Goal: Task Accomplishment & Management: Manage account settings

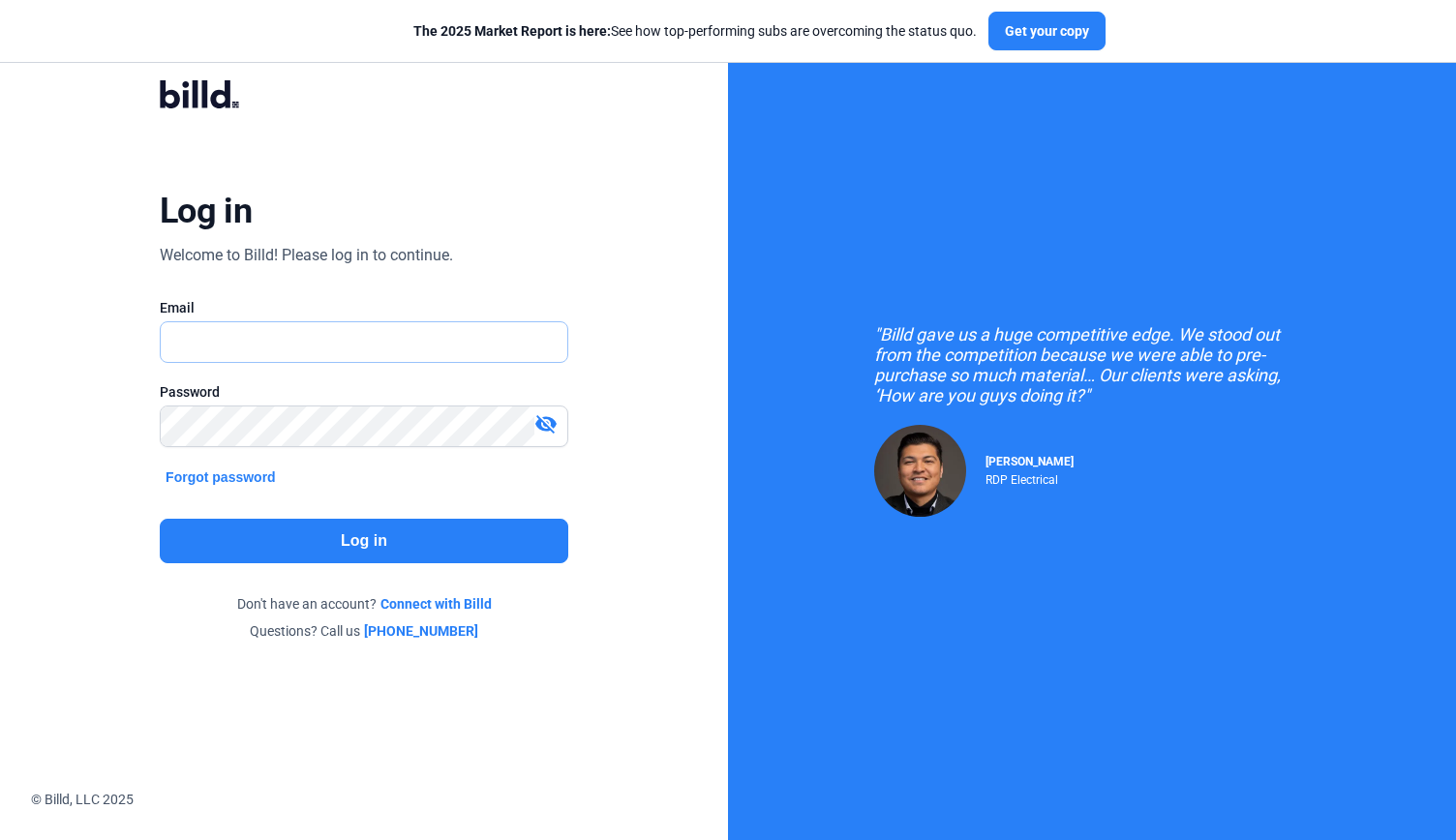
click at [207, 350] on input "text" at bounding box center [353, 342] width 385 height 40
type input "accounting@airlogix.co"
click at [259, 543] on button "Log in" at bounding box center [364, 541] width 409 height 45
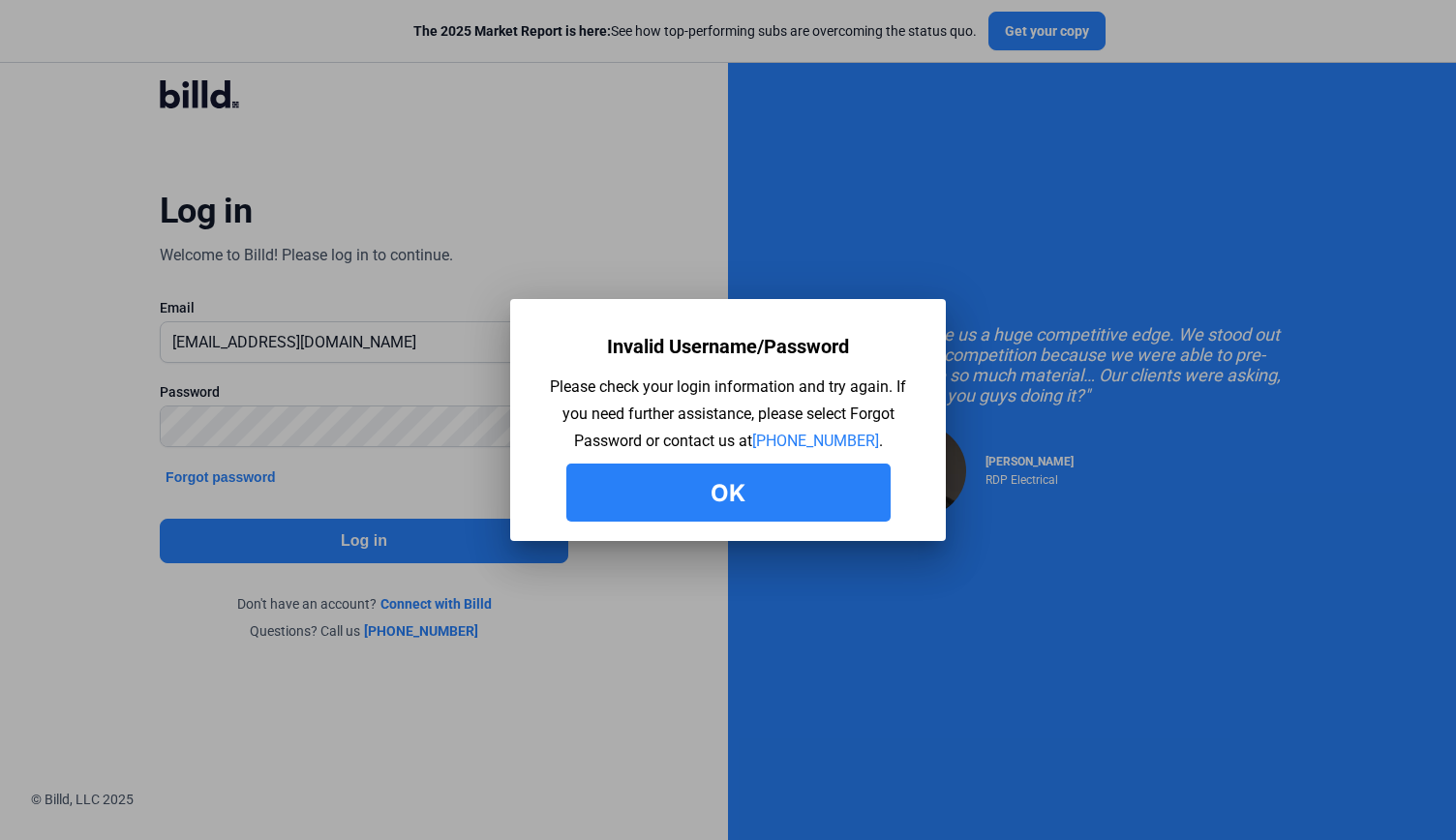
click at [617, 516] on button "Ok" at bounding box center [728, 493] width 324 height 58
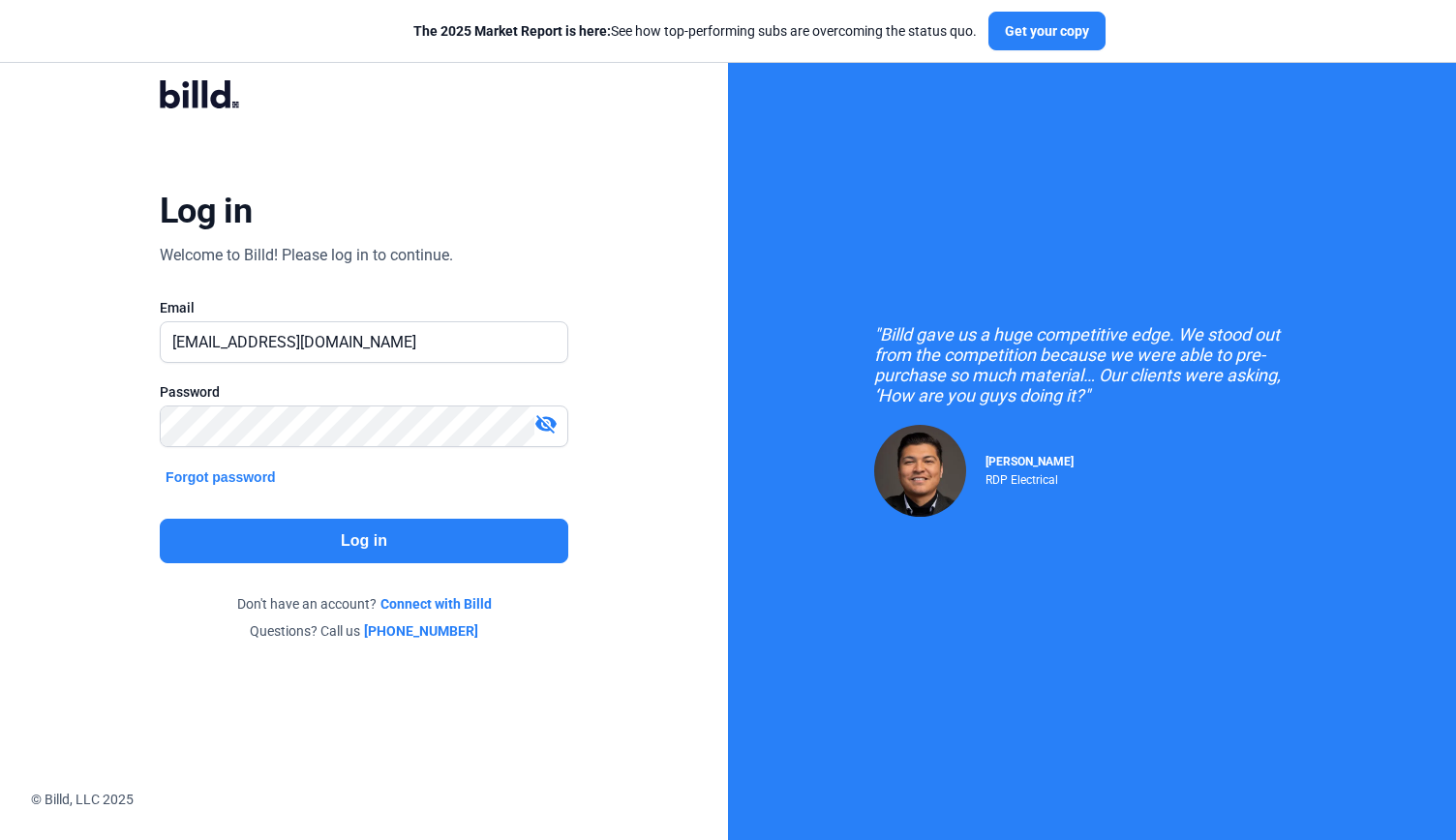
click at [556, 420] on mat-icon "visibility_off" at bounding box center [546, 424] width 23 height 23
click at [556, 420] on mat-icon "visibility" at bounding box center [546, 424] width 23 height 23
click at [556, 420] on mat-icon "visibility_off" at bounding box center [546, 424] width 23 height 23
click at [515, 354] on input "accounting@airlogix.co" at bounding box center [353, 342] width 385 height 40
click at [515, 354] on input "accounting@airlogix.co" at bounding box center [364, 342] width 407 height 40
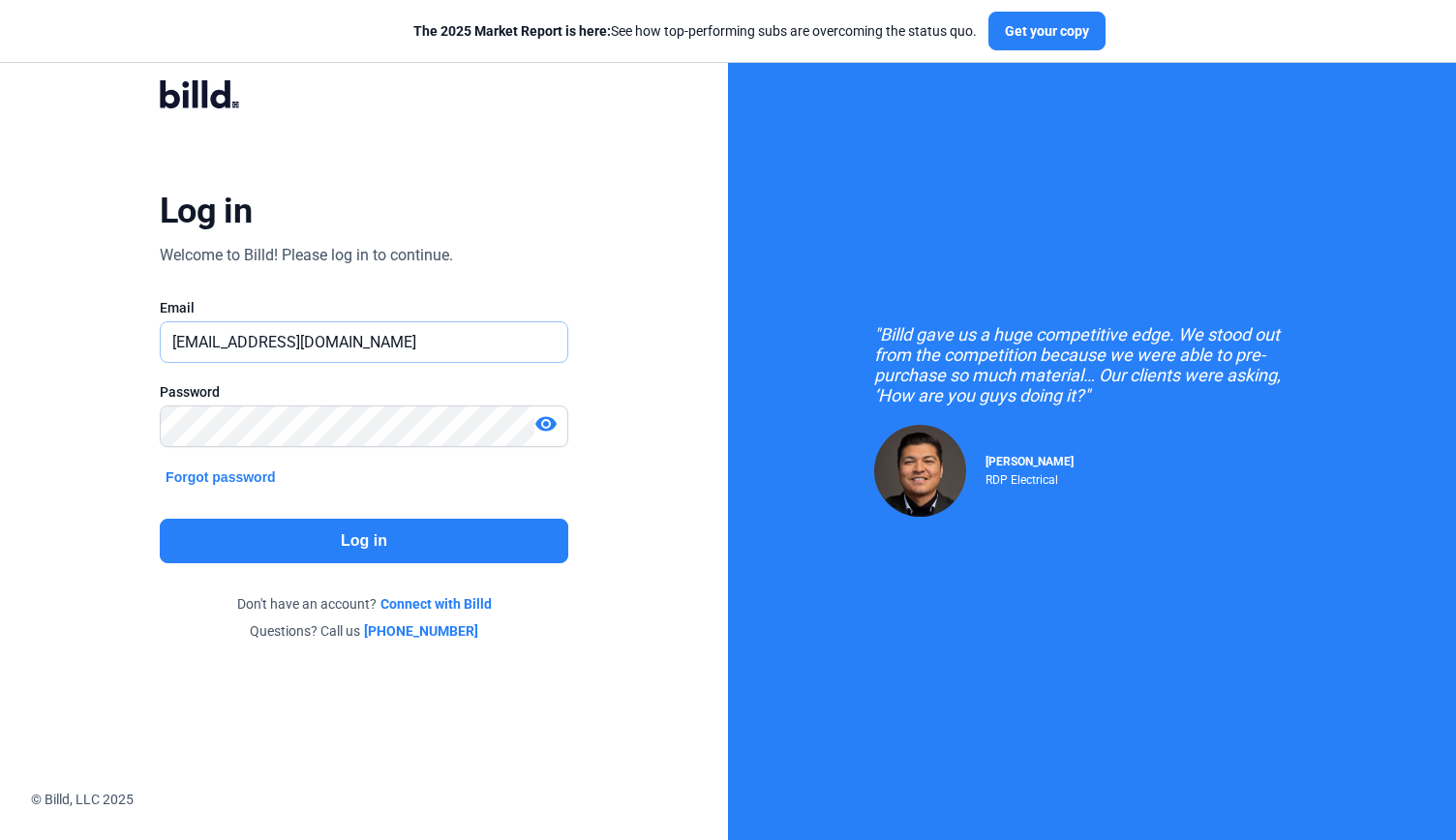
click at [515, 354] on input "accounting@airlogix.co" at bounding box center [364, 342] width 407 height 40
click at [246, 466] on button "Forgot password" at bounding box center [221, 477] width 122 height 21
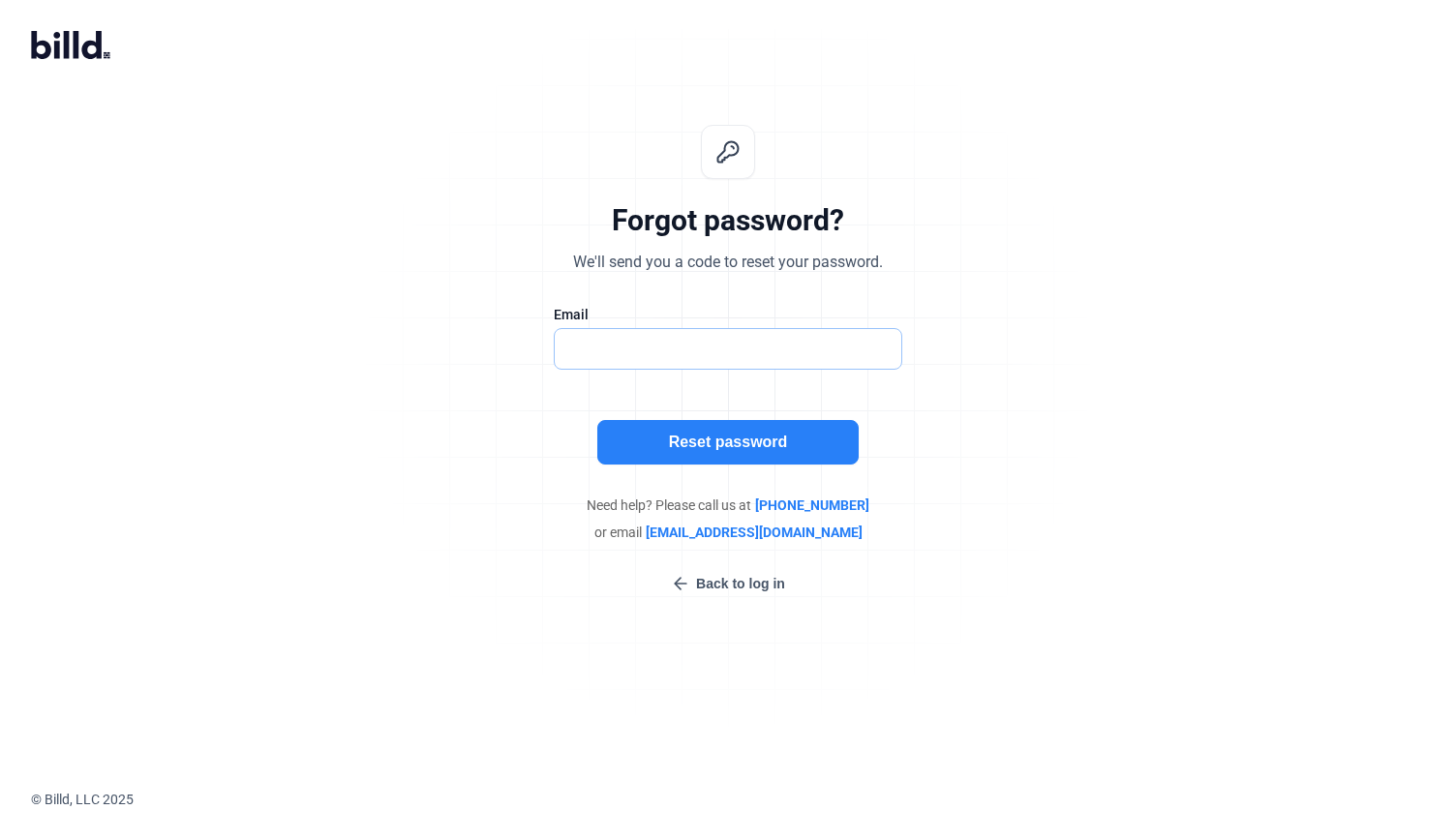
click at [757, 334] on input "text" at bounding box center [717, 348] width 326 height 40
type input "accounting@airlogix.co"
click at [735, 439] on button "Reset password" at bounding box center [728, 442] width 261 height 45
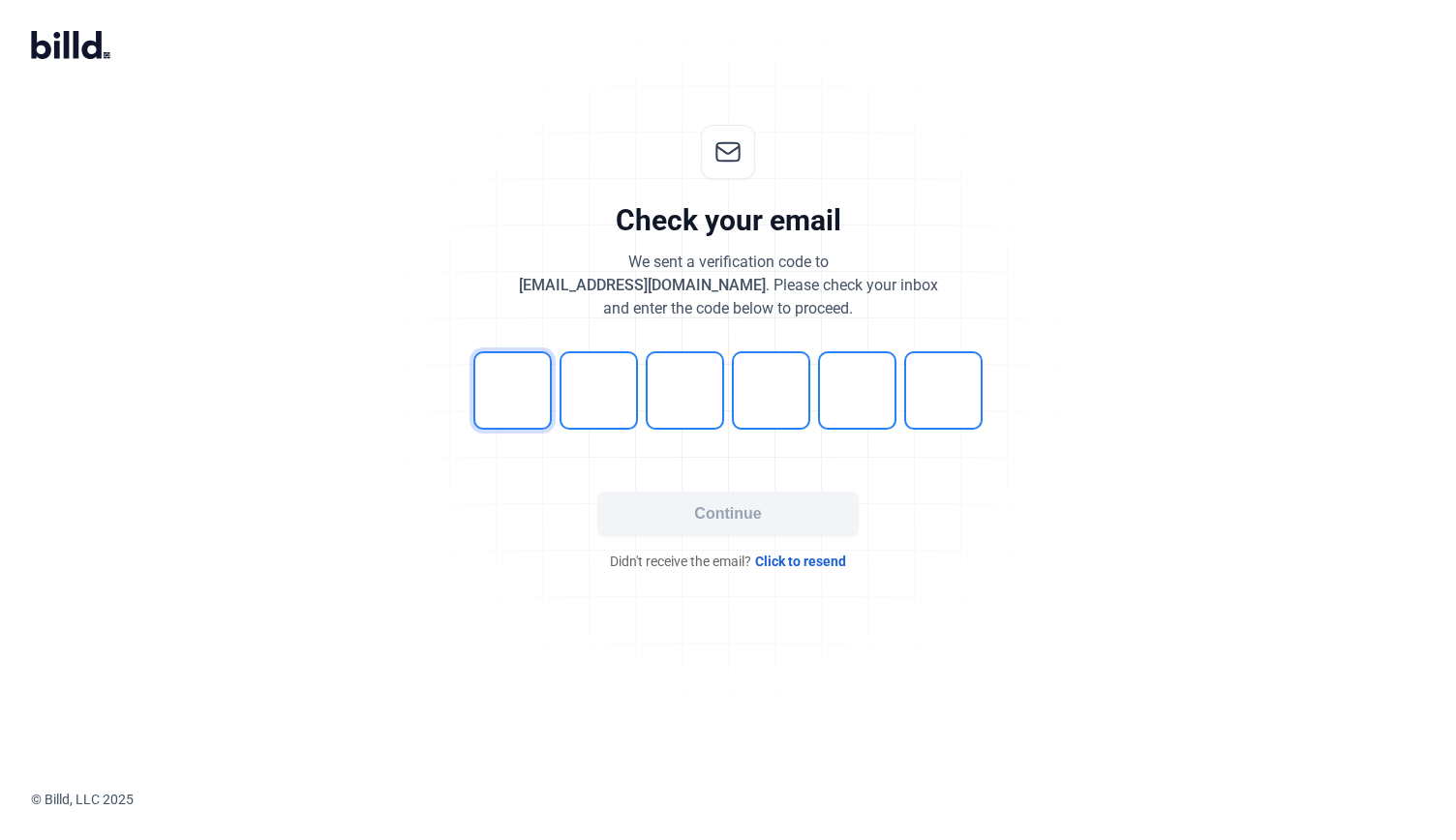
click at [517, 381] on input "tel" at bounding box center [512, 390] width 78 height 78
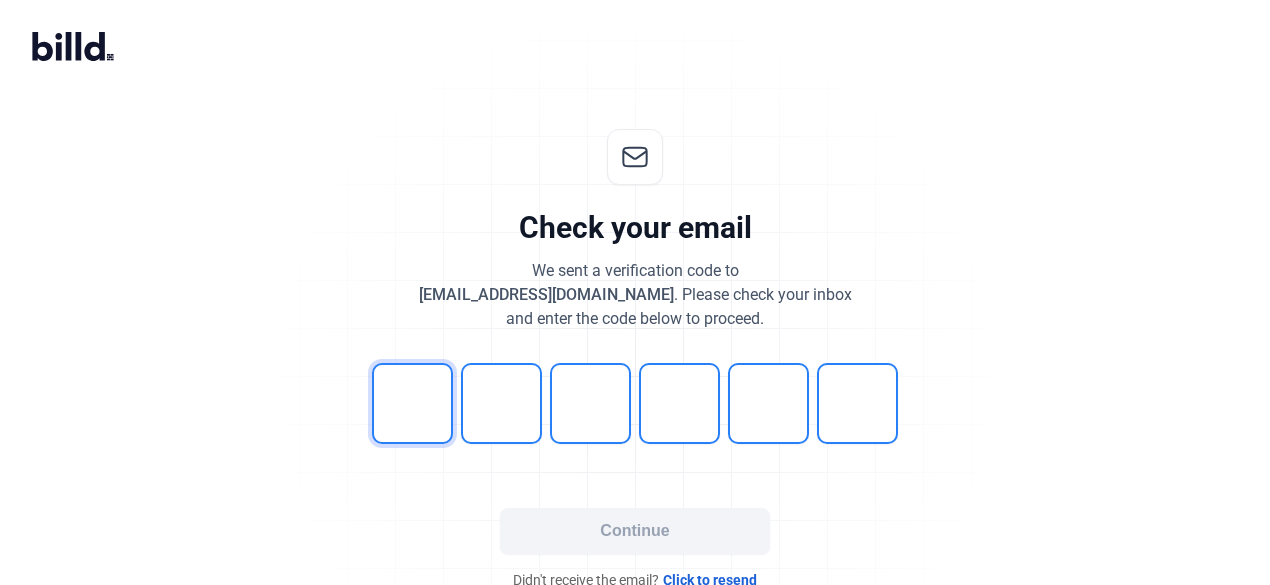
click at [452, 403] on input "tel" at bounding box center [412, 403] width 81 height 81
type input "6"
type input "2"
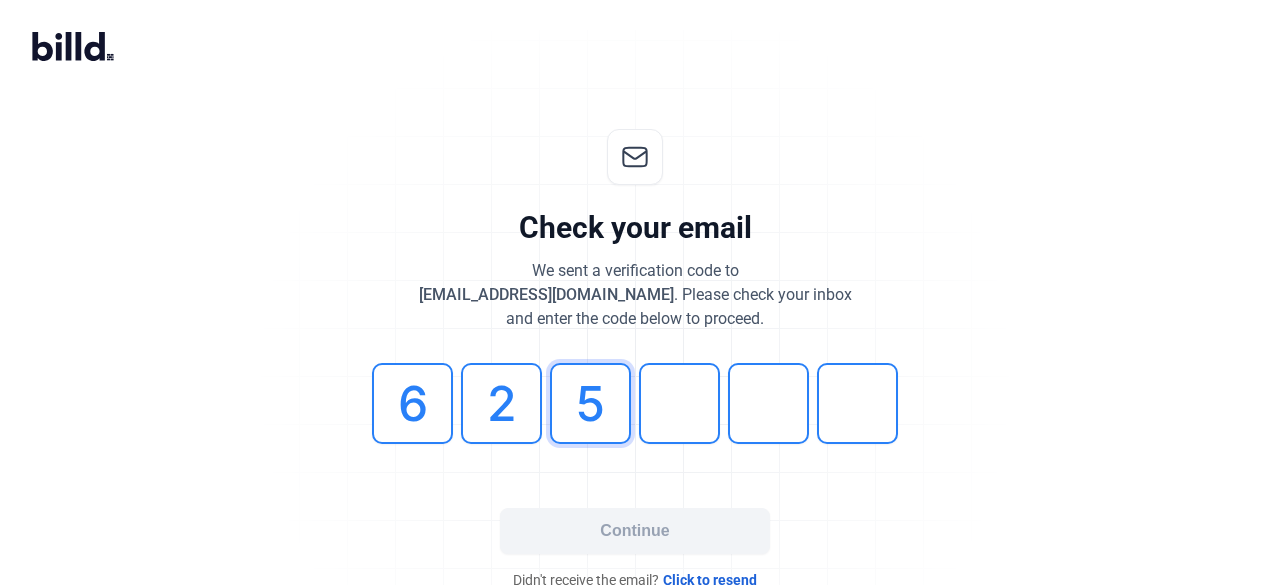
type input "5"
type input "8"
type input "2"
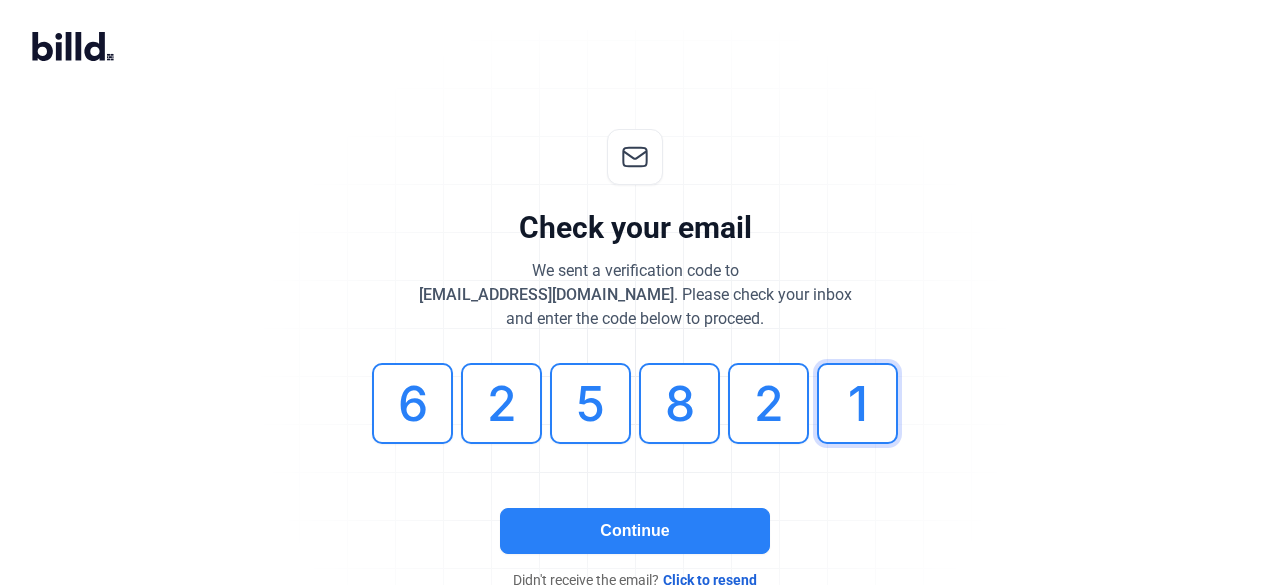
type input "1"
click at [609, 533] on button "Continue" at bounding box center [635, 531] width 270 height 46
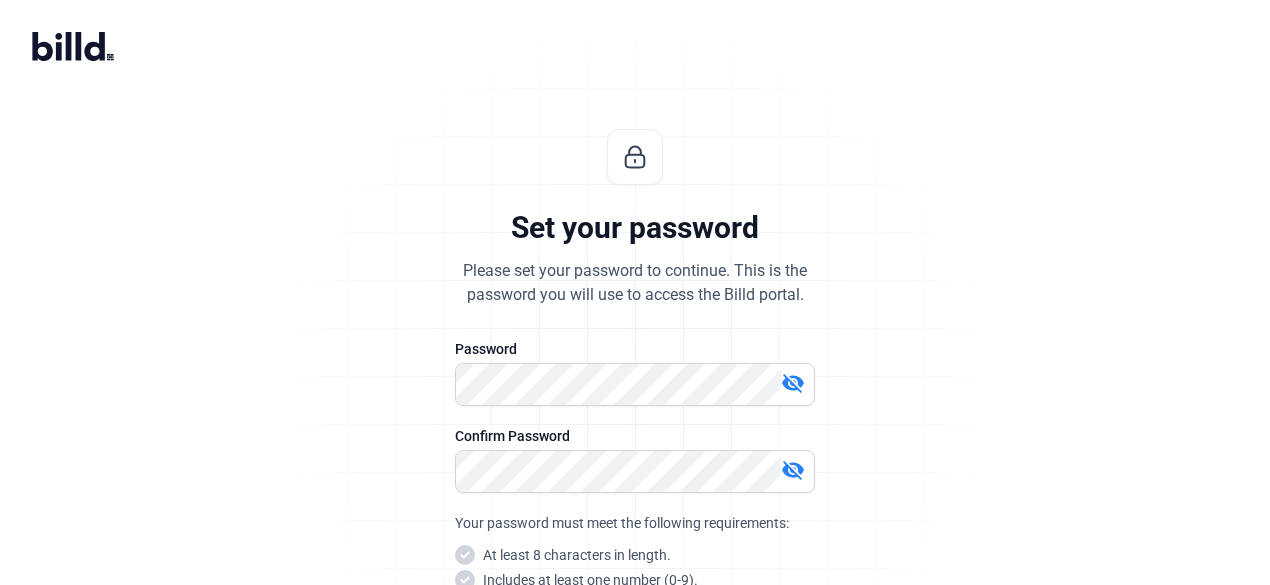
click at [558, 406] on div at bounding box center [635, 416] width 360 height 20
click at [792, 385] on mat-icon "visibility_off" at bounding box center [793, 383] width 24 height 24
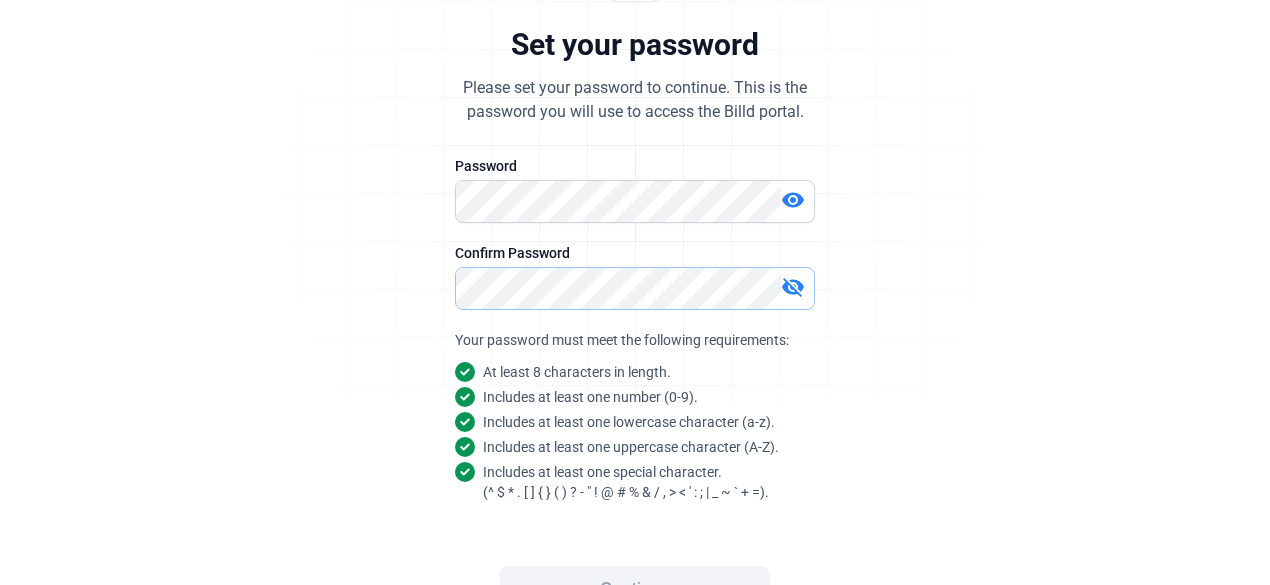
scroll to position [194, 0]
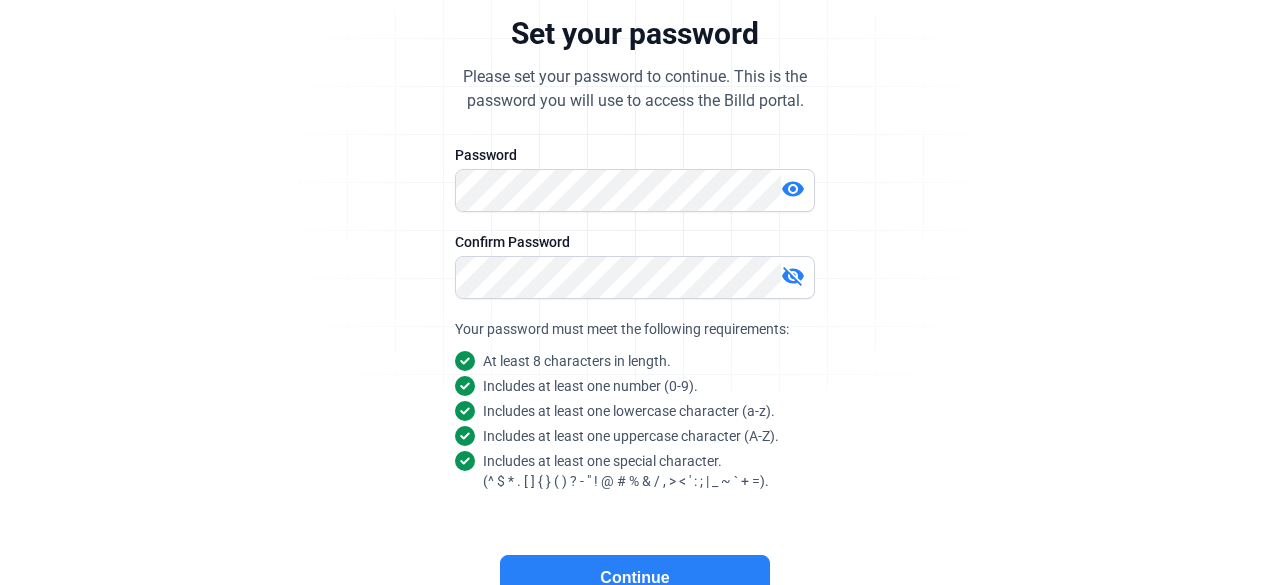
click at [794, 266] on mat-icon "visibility_off" at bounding box center [793, 276] width 24 height 24
click at [682, 567] on button "Continue" at bounding box center [635, 578] width 270 height 46
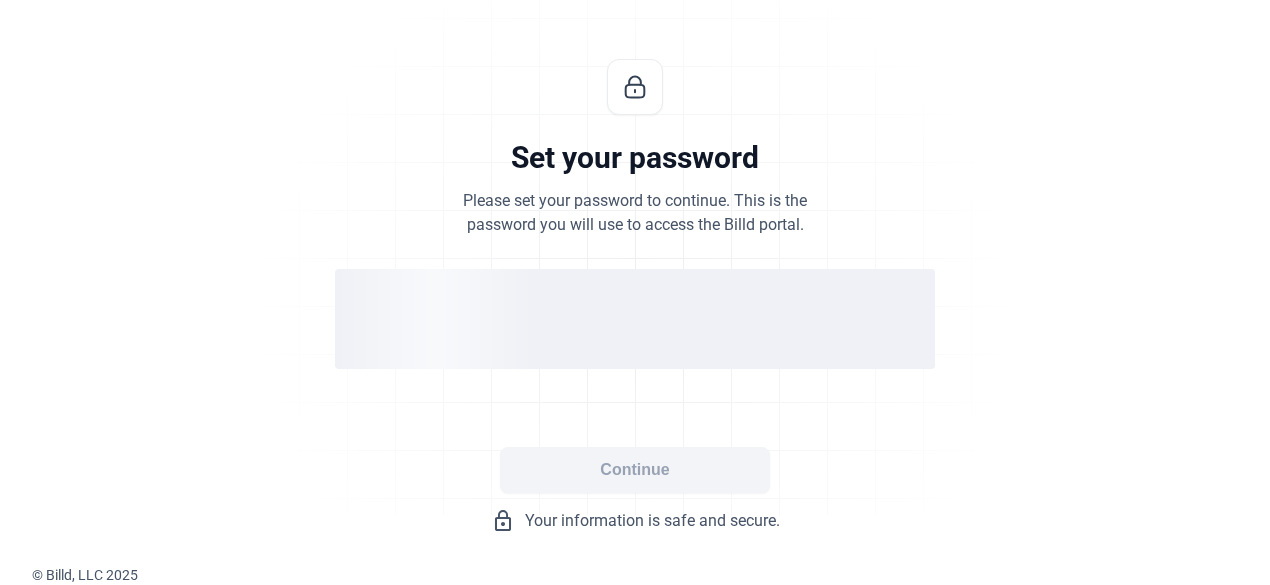
scroll to position [68, 0]
